Goal: Navigation & Orientation: Find specific page/section

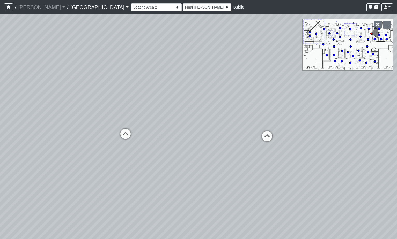
select select "xuF2CW1jZayweEv98YGaSx"
select select "h3ebyGk32eUmSzz99H473o"
click at [369, 53] on circle at bounding box center [368, 52] width 2 height 2
select select "n38L2KYfbFjaaXXsEc1LNY"
select select "h3ebyGk32eUmSzz99H473o"
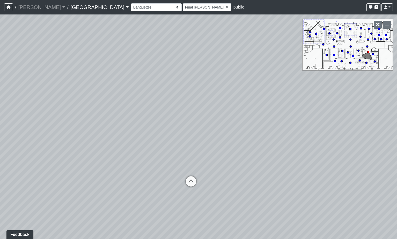
drag, startPoint x: 340, startPoint y: 173, endPoint x: 447, endPoint y: 166, distance: 108.0
click at [397, 166] on html "/ [PERSON_NAME] Loading... / [GEOGRAPHIC_DATA] [GEOGRAPHIC_DATA] Loading... [GE…" at bounding box center [198, 119] width 397 height 239
drag, startPoint x: 141, startPoint y: 110, endPoint x: 74, endPoint y: 69, distance: 78.3
click at [74, 69] on div "Loading... Pool Courtyard Entry 1 Loading... Main Lounge 2 Loading... Pool Cour…" at bounding box center [198, 126] width 397 height 225
